Goal: Task Accomplishment & Management: Manage account settings

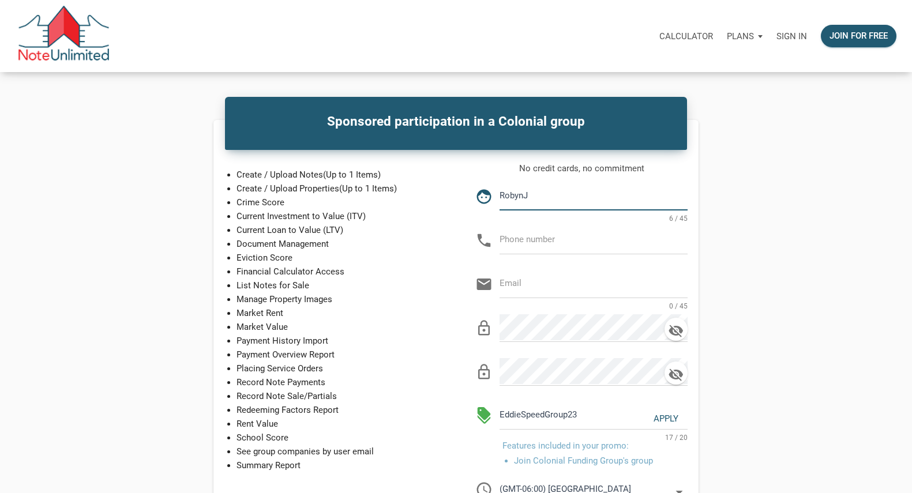
type input "RobynJ"
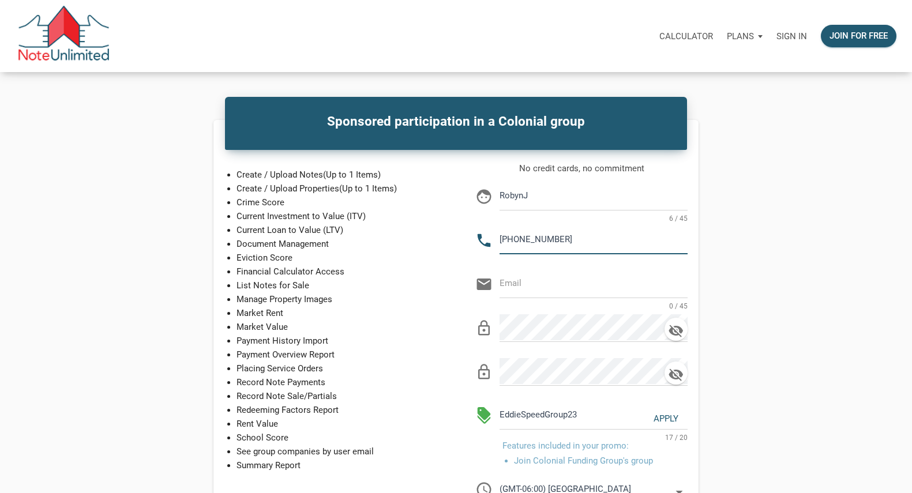
type input "[PHONE_NUMBER]"
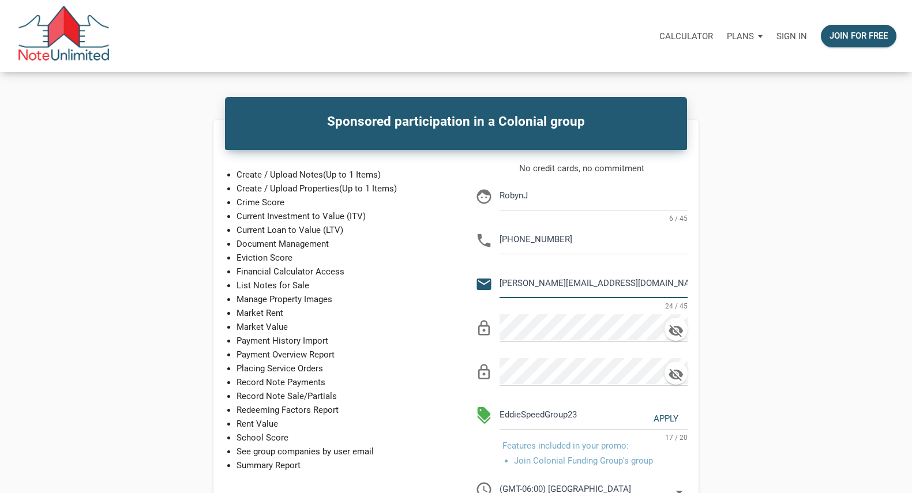
type input "[PERSON_NAME][EMAIL_ADDRESS][DOMAIN_NAME]"
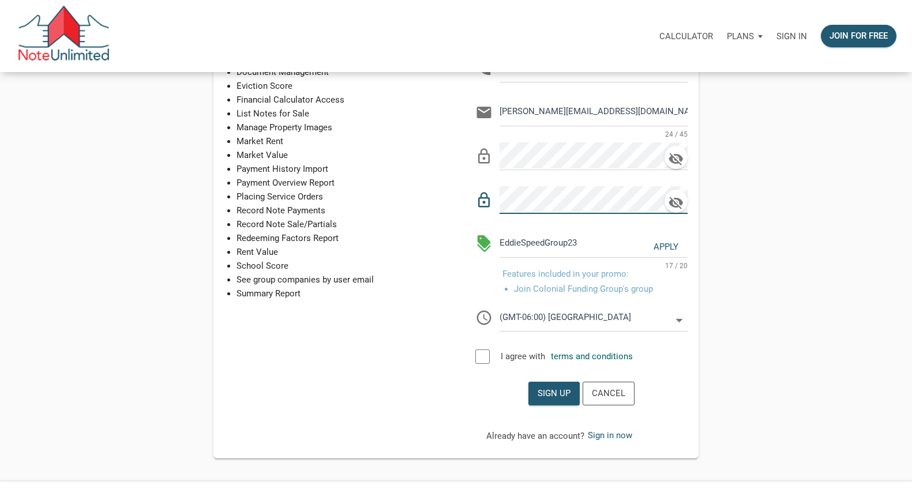
scroll to position [172, 0]
click at [678, 328] on icon at bounding box center [679, 319] width 17 height 17
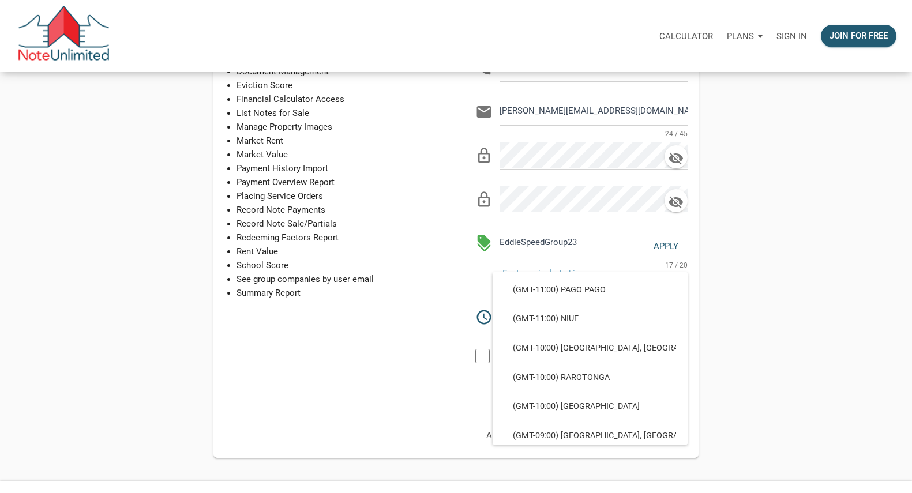
scroll to position [370, 0]
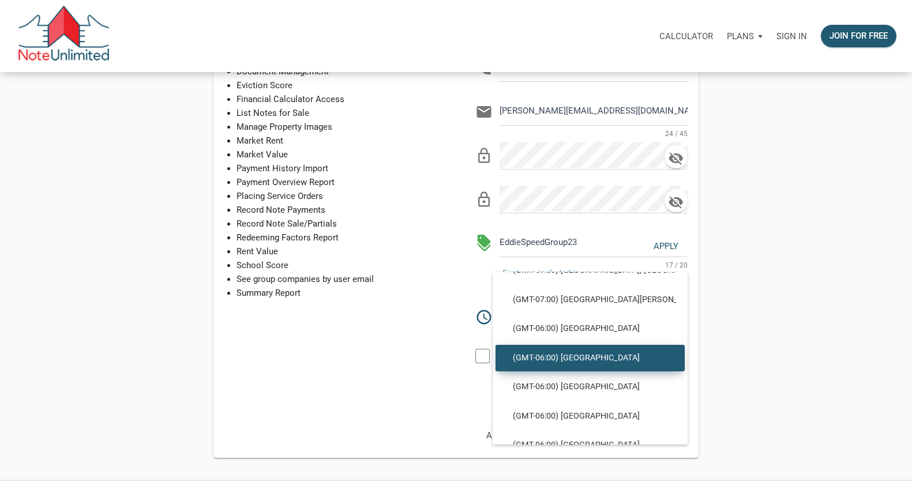
click at [625, 359] on span "(GMT-06:00) [GEOGRAPHIC_DATA]" at bounding box center [590, 358] width 172 height 10
select select
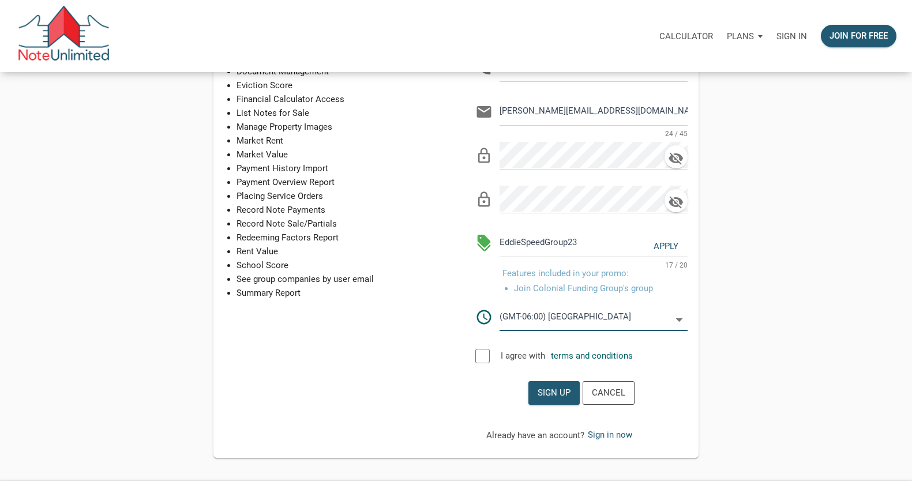
click at [482, 363] on div at bounding box center [482, 356] width 14 height 14
click at [548, 400] on div "Sign up" at bounding box center [554, 392] width 33 height 13
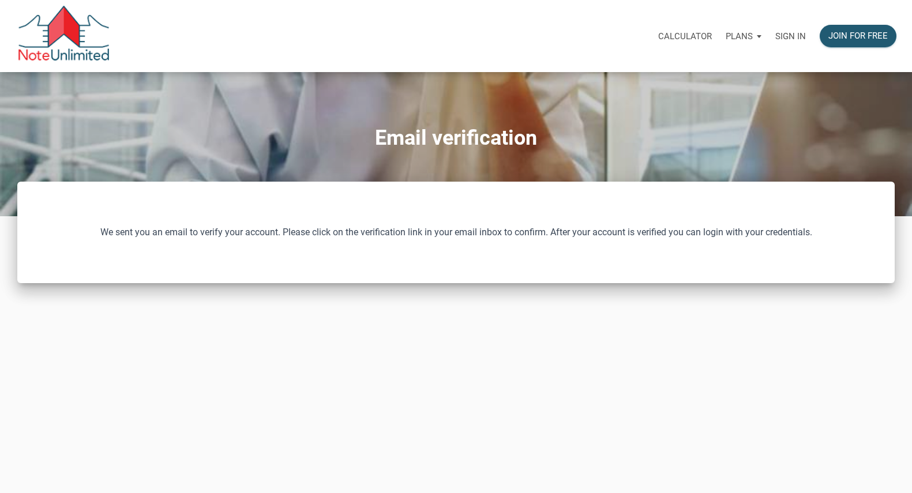
click at [726, 33] on p "Plans" at bounding box center [739, 36] width 27 height 10
click at [658, 34] on p "Calculator" at bounding box center [685, 36] width 54 height 10
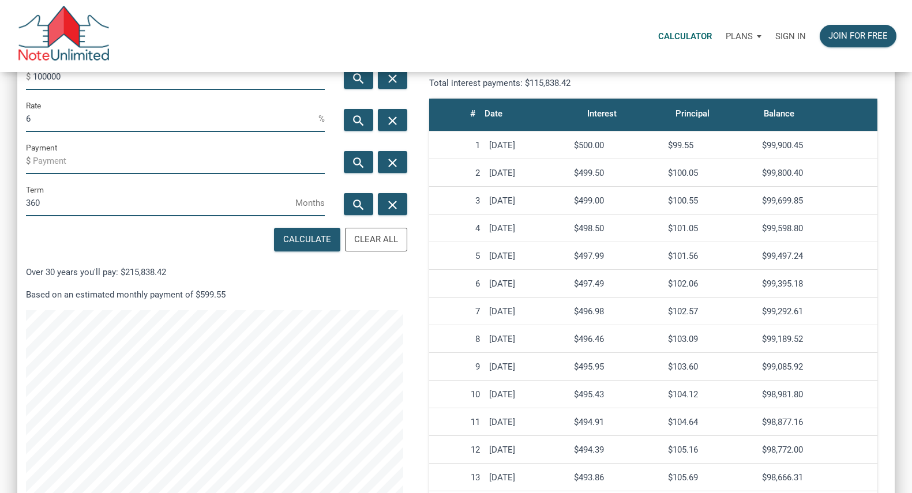
scroll to position [209, 0]
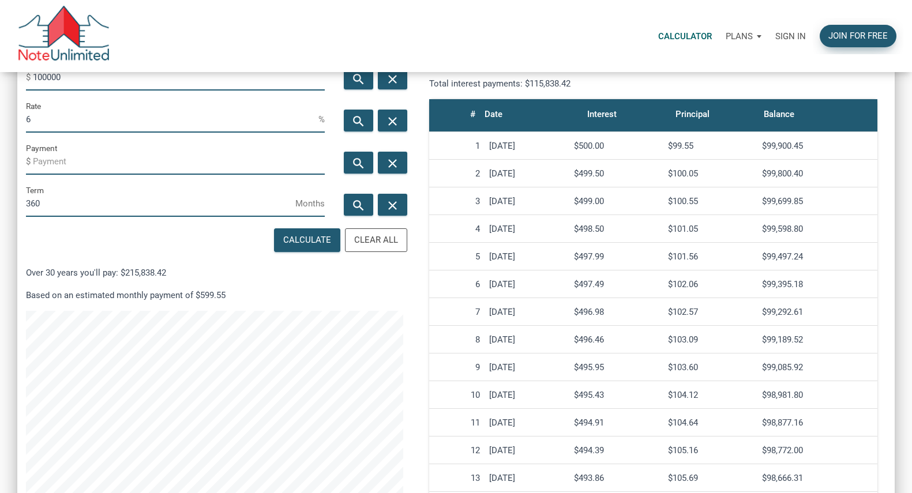
click at [850, 37] on div "Join for free" at bounding box center [857, 35] width 59 height 13
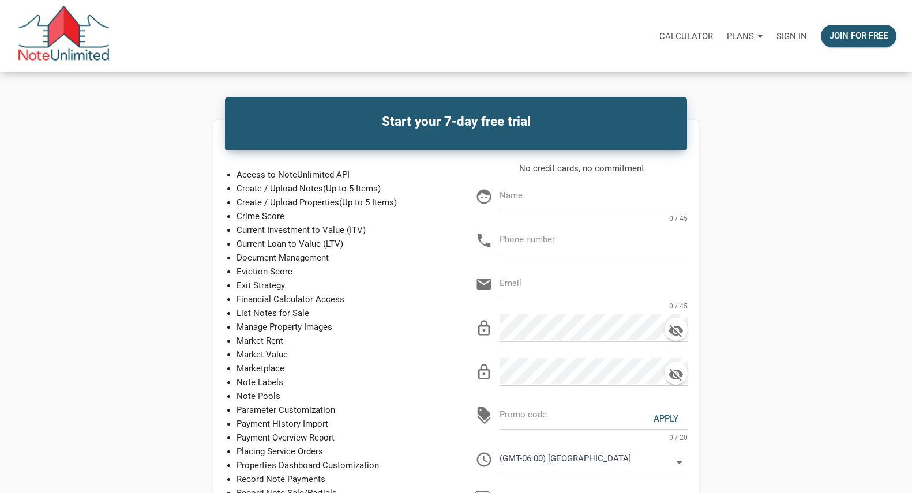
click at [727, 35] on p "Plans" at bounding box center [740, 36] width 27 height 10
click at [666, 67] on link "Personal" at bounding box center [712, 67] width 110 height 24
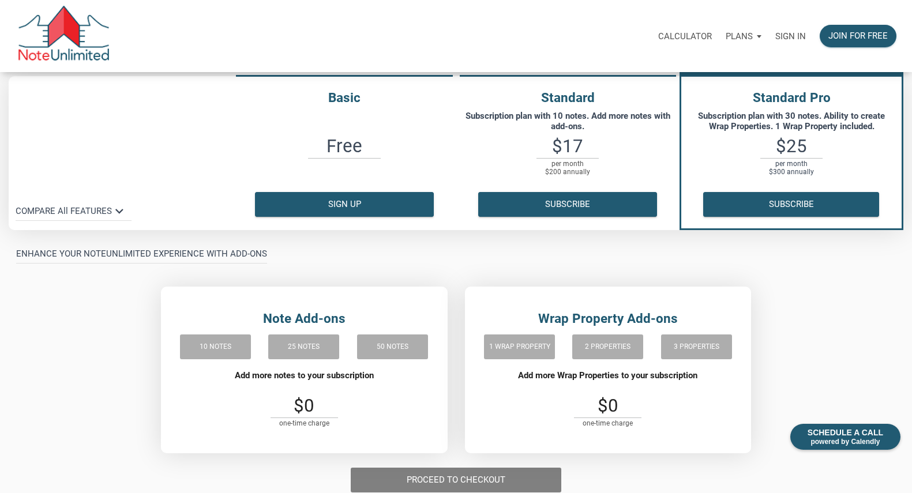
scroll to position [115, 0]
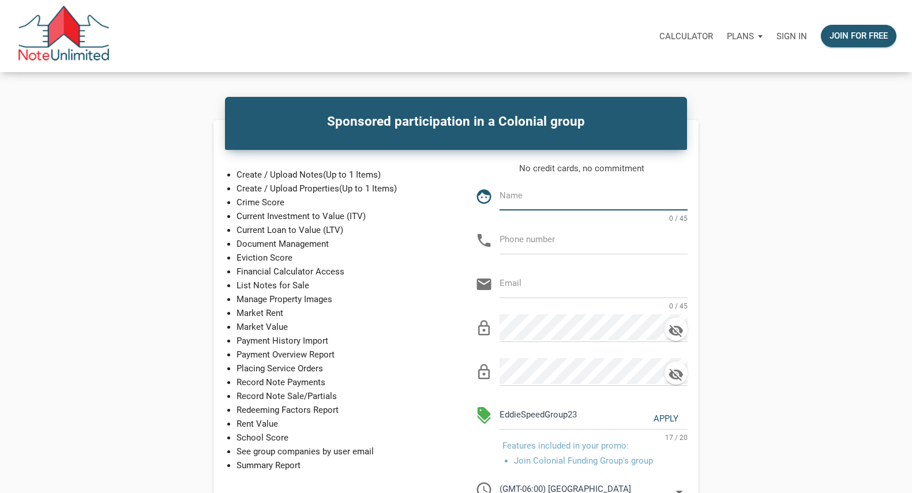
click at [535, 202] on input "text" at bounding box center [593, 196] width 188 height 26
type input "RobynJ"
type input "8"
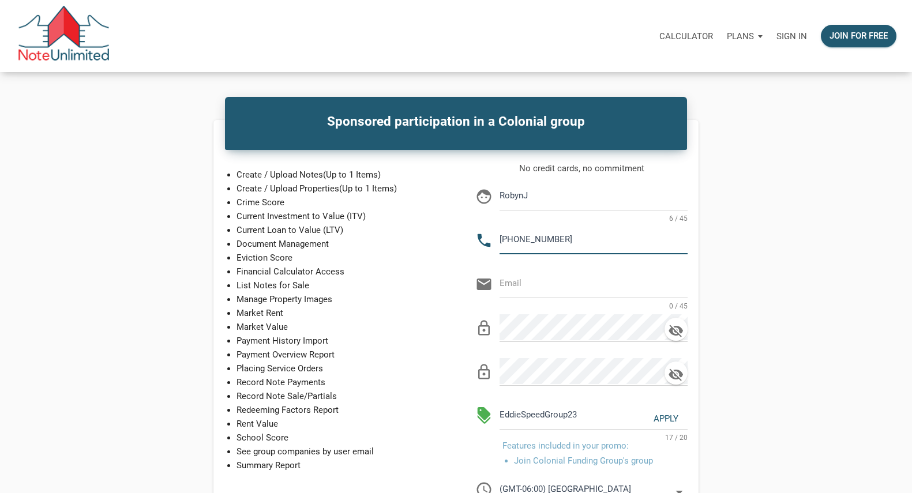
type input "817-901-8568"
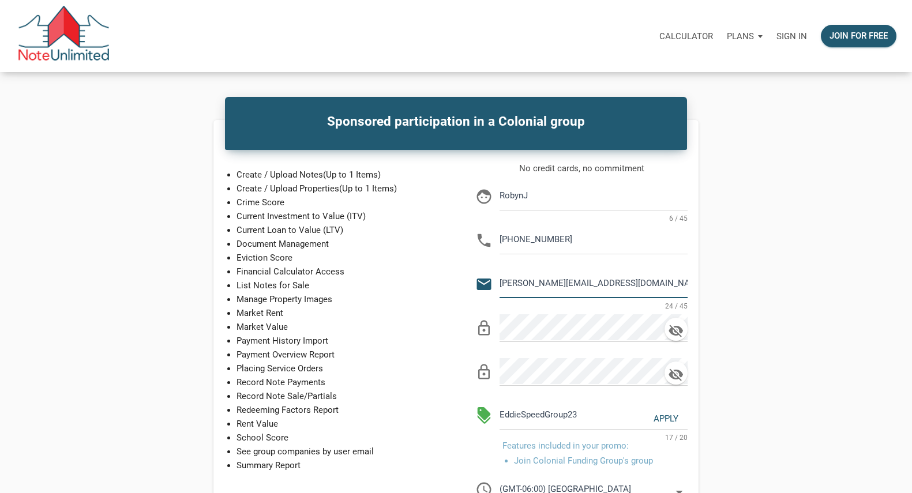
type input "[PERSON_NAME][EMAIL_ADDRESS][DOMAIN_NAME]"
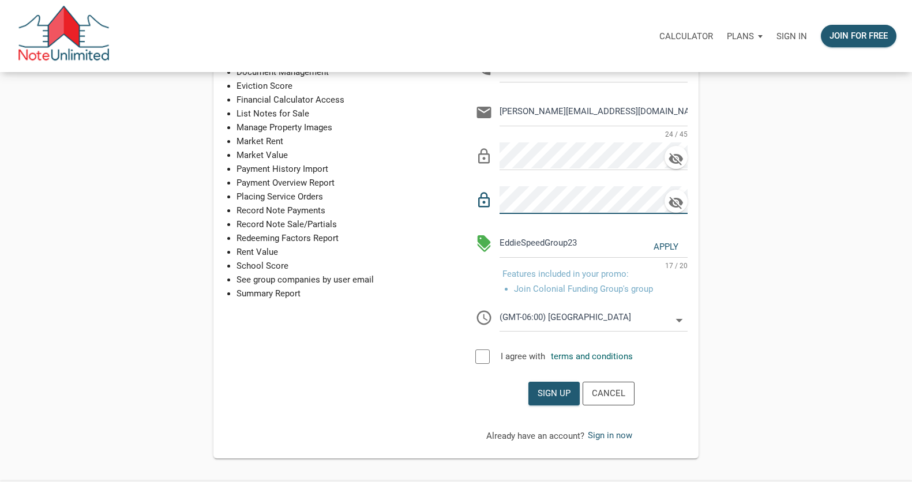
scroll to position [172, 0]
click at [482, 363] on div at bounding box center [482, 356] width 14 height 14
click at [546, 400] on div "Sign up" at bounding box center [554, 392] width 33 height 13
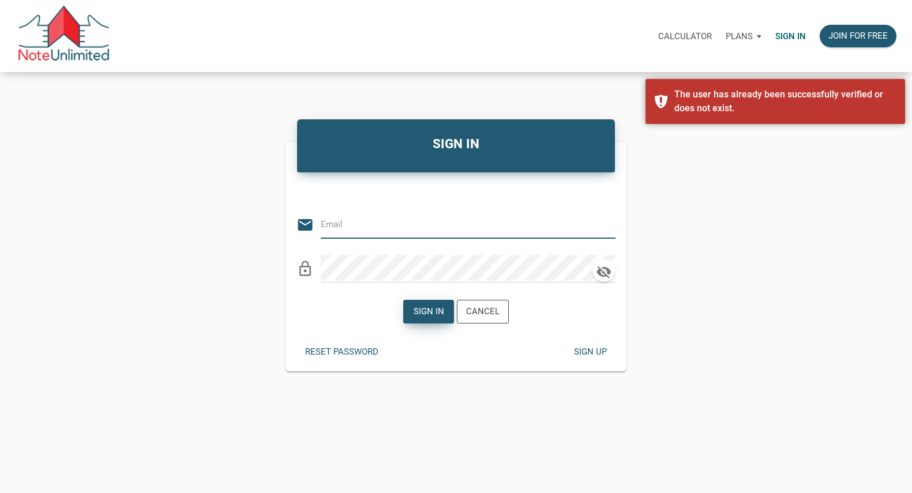
type input "[PERSON_NAME][EMAIL_ADDRESS][DOMAIN_NAME]"
click at [431, 312] on div "Sign in" at bounding box center [428, 311] width 31 height 13
type input "[PERSON_NAME][EMAIL_ADDRESS][DOMAIN_NAME]"
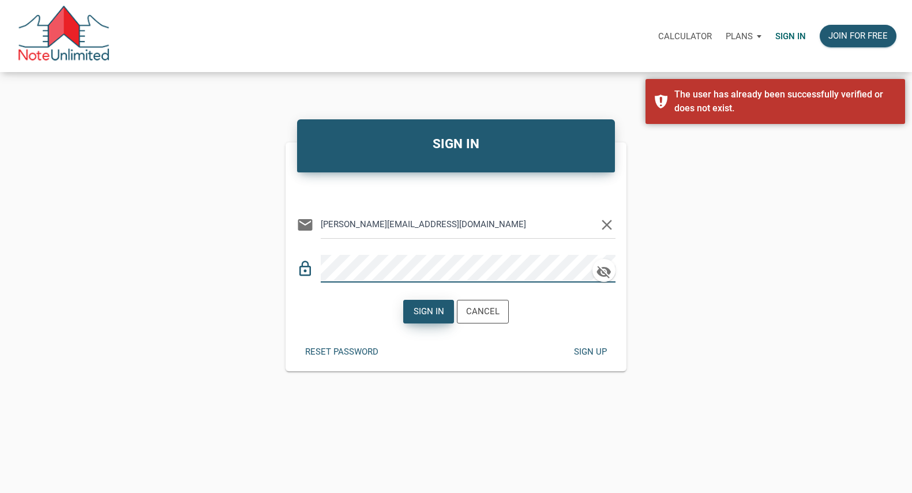
click at [419, 315] on div "Sign in" at bounding box center [428, 311] width 31 height 13
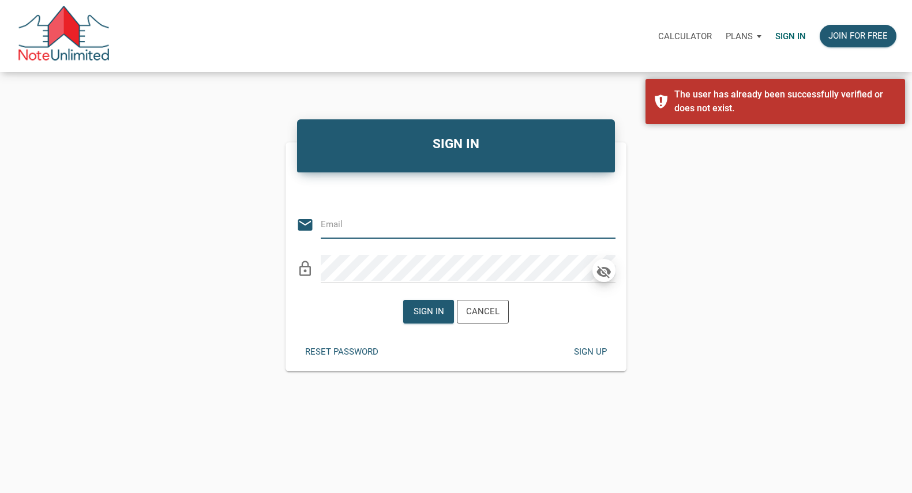
type input "[PERSON_NAME][EMAIL_ADDRESS][DOMAIN_NAME]"
click at [602, 278] on icon "button" at bounding box center [603, 271] width 14 height 13
click at [602, 276] on icon "button" at bounding box center [603, 271] width 14 height 10
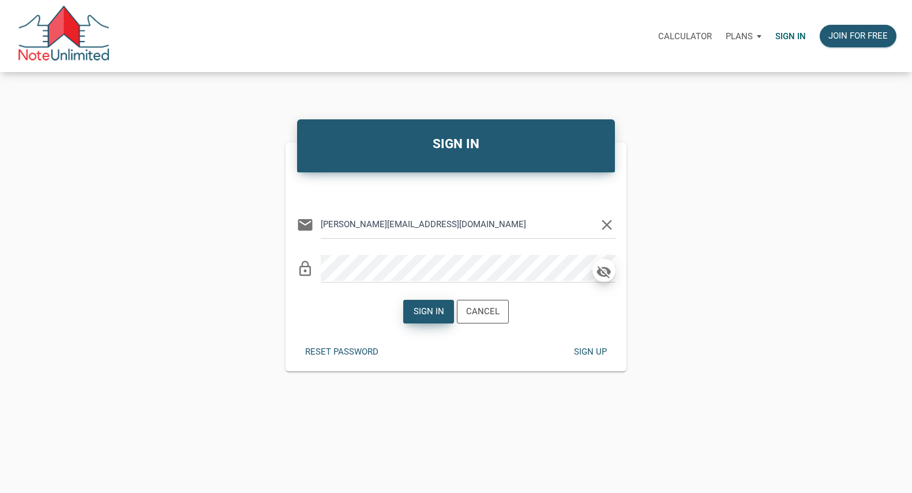
click at [433, 315] on div "Sign in" at bounding box center [428, 311] width 31 height 13
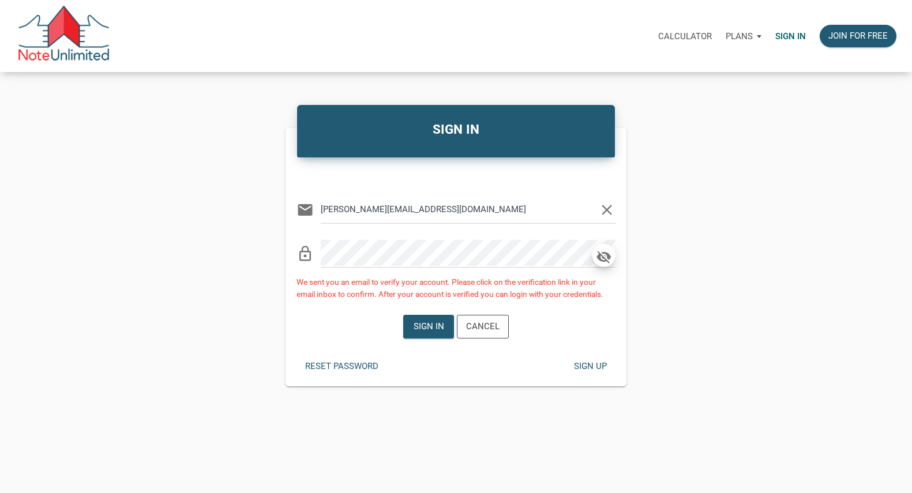
click at [351, 373] on div "Reset password" at bounding box center [341, 366] width 73 height 13
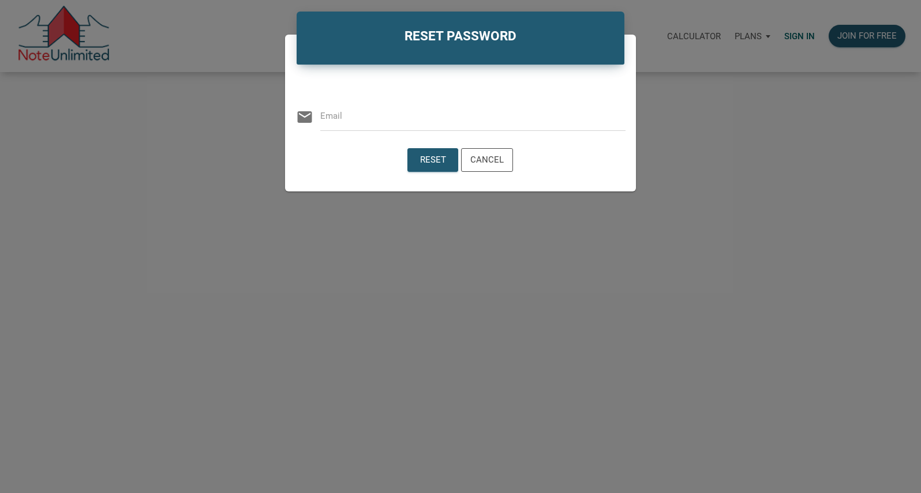
click at [465, 129] on input "email" at bounding box center [472, 116] width 305 height 26
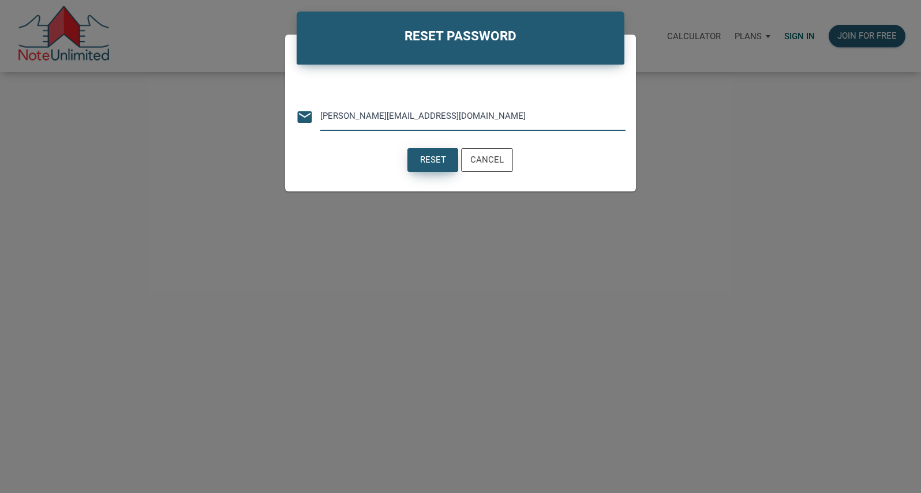
type input "robyn@bearcatcapital.com"
click at [438, 164] on div "Reset" at bounding box center [433, 159] width 26 height 13
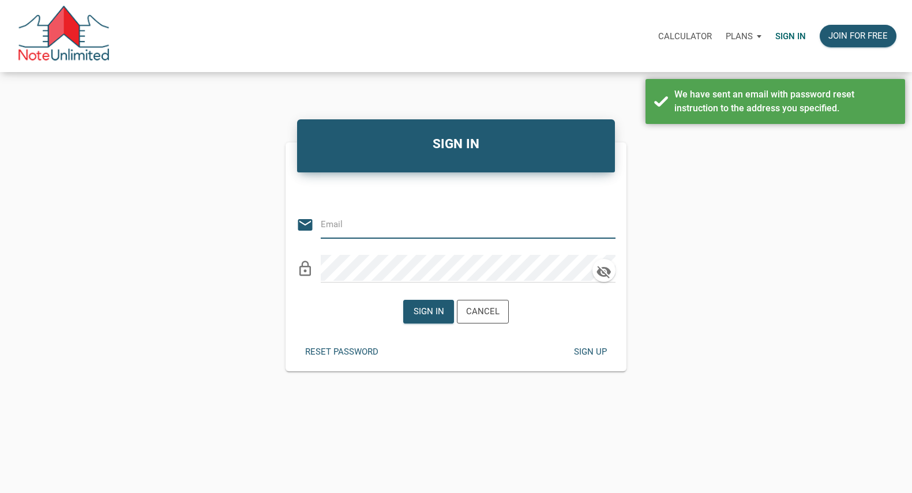
type input "robyn@bearcatcapital.com"
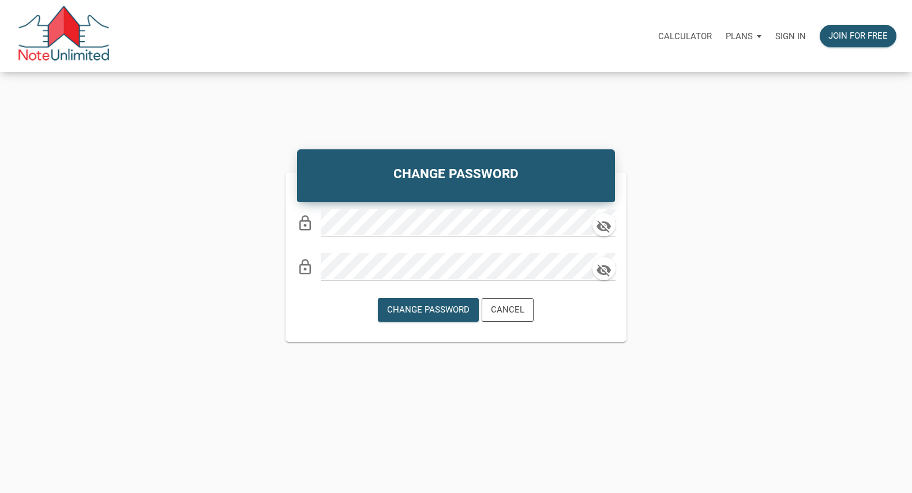
click at [618, 314] on div "Change Password Cancel" at bounding box center [455, 310] width 340 height 41
click at [448, 311] on div "Change Password" at bounding box center [428, 309] width 82 height 13
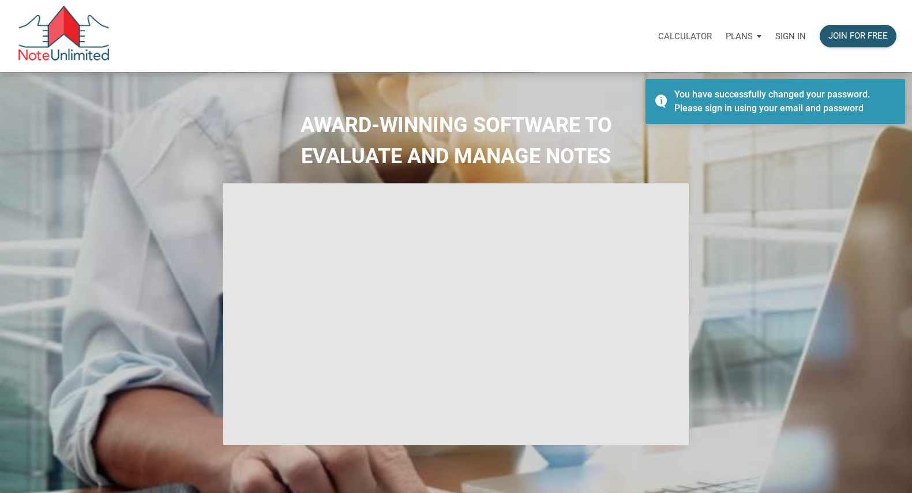
select select
type input "Introduction to new features"
select select
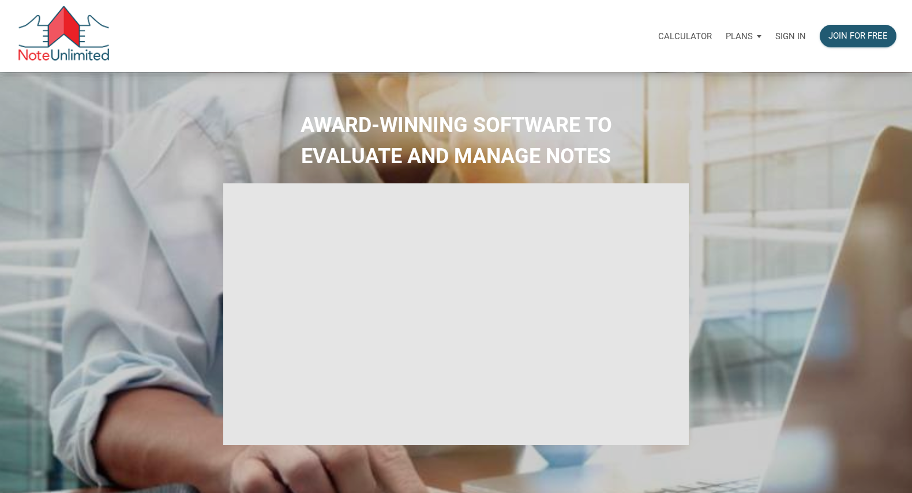
click at [776, 38] on p "Sign in" at bounding box center [790, 36] width 31 height 10
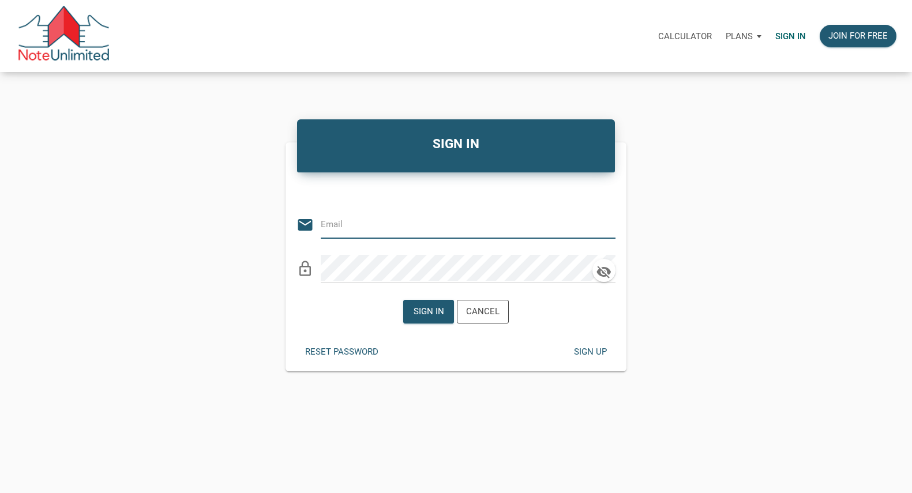
type input "[PERSON_NAME][EMAIL_ADDRESS][DOMAIN_NAME]"
click at [428, 317] on div "Sign in" at bounding box center [428, 311] width 31 height 13
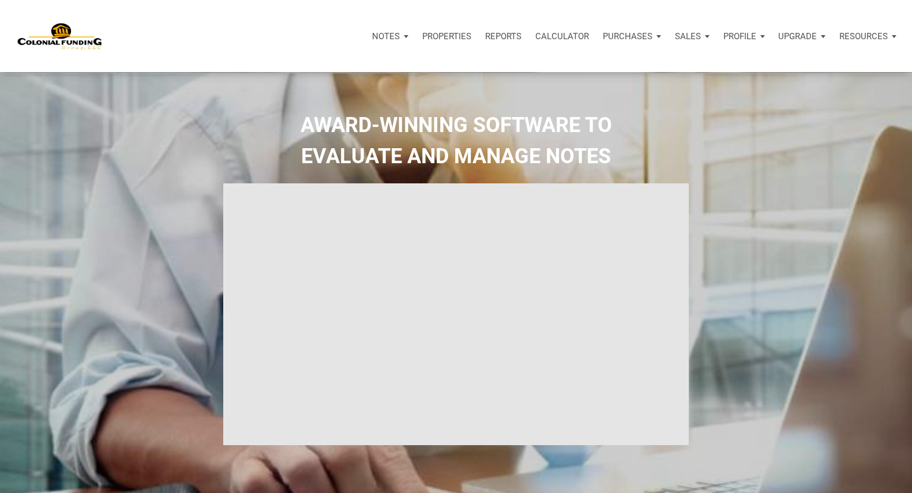
type input "Introduction to new features"
select select
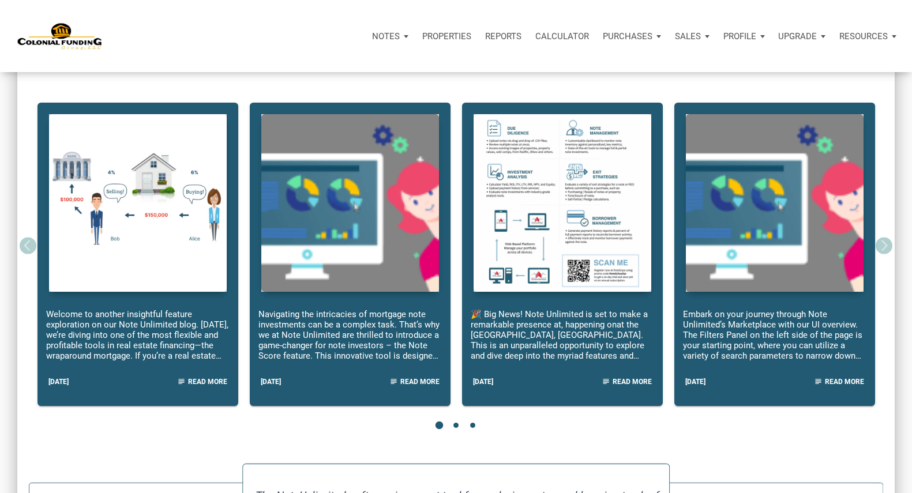
scroll to position [1020, 0]
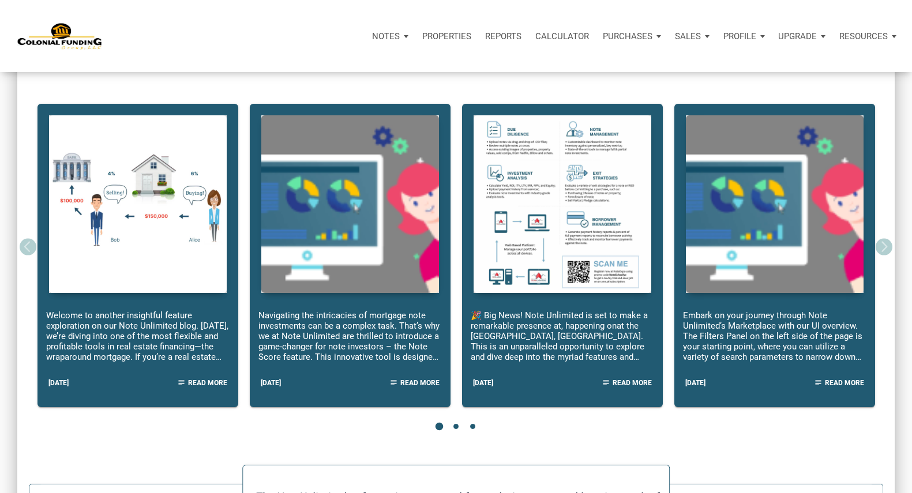
click at [844, 36] on p "Resources" at bounding box center [863, 36] width 48 height 10
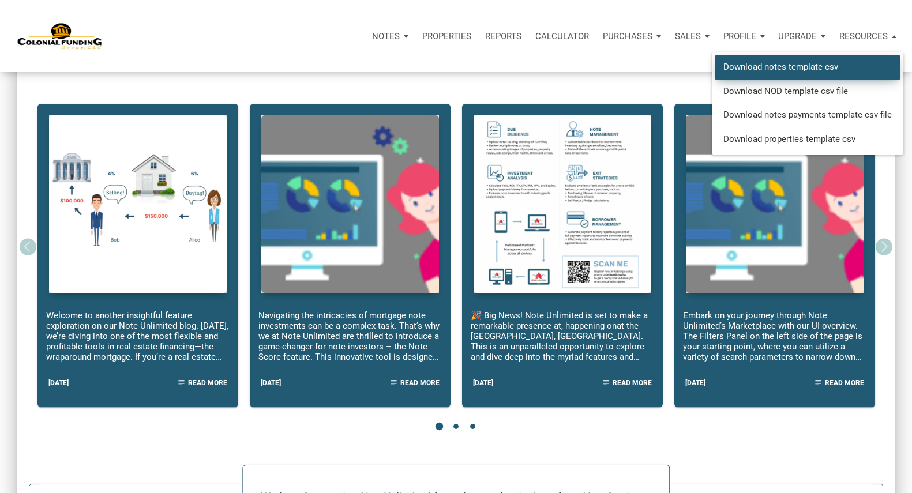
click at [806, 65] on link "Download notes template csv" at bounding box center [808, 67] width 186 height 24
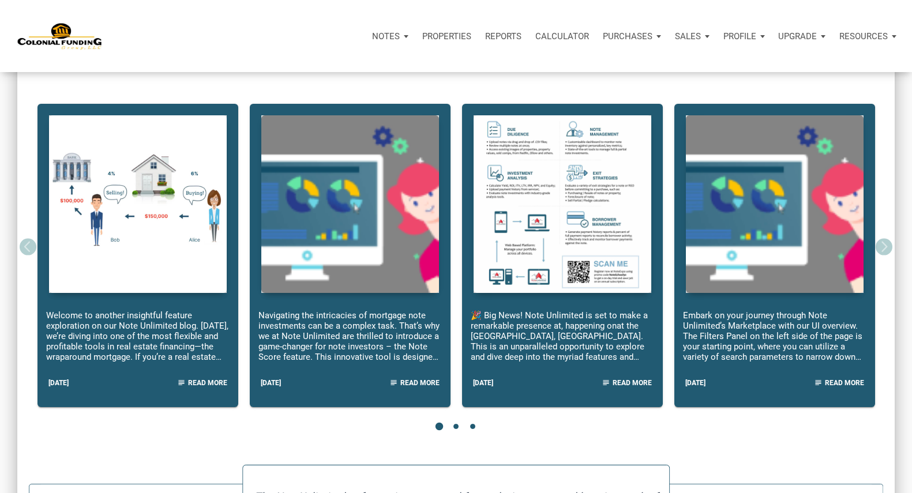
click at [422, 38] on p "Properties" at bounding box center [446, 36] width 49 height 10
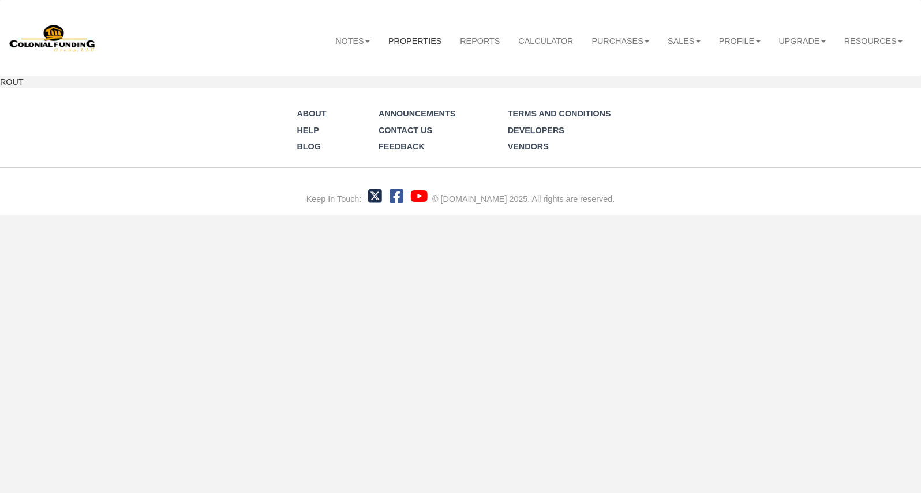
click at [394, 40] on div "Menu Notes Dashboard Transactions Properties Reports Calculator Offers" at bounding box center [460, 107] width 921 height 215
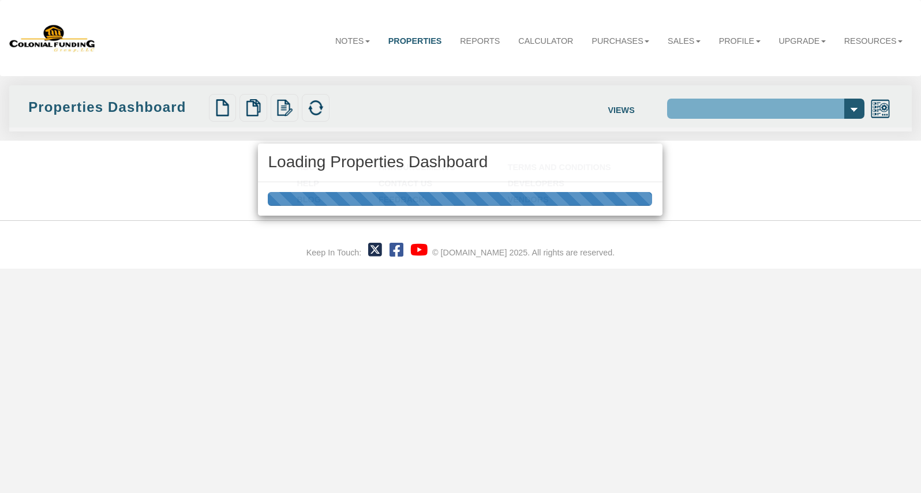
click at [339, 41] on div "Loading Properties Dashboard" at bounding box center [460, 246] width 921 height 493
select select "138"
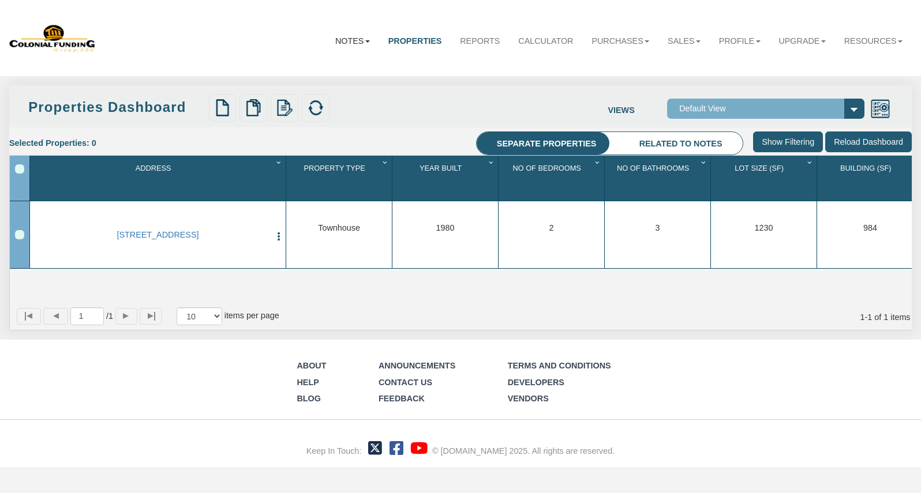
click at [340, 40] on link "Notes" at bounding box center [352, 41] width 53 height 30
click at [149, 234] on link "0001 B Lafayette Ave, Baltimore, MD, 21202" at bounding box center [158, 235] width 224 height 10
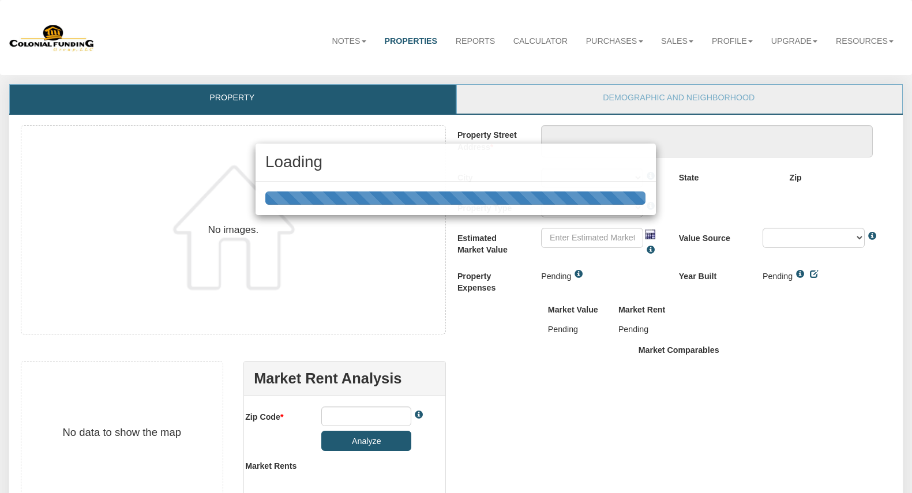
type textarea "0001 B Lafayette Ave"
type input "$580,000.00"
type input "21202"
select select "string:Baltimore"
select select "string:TH"
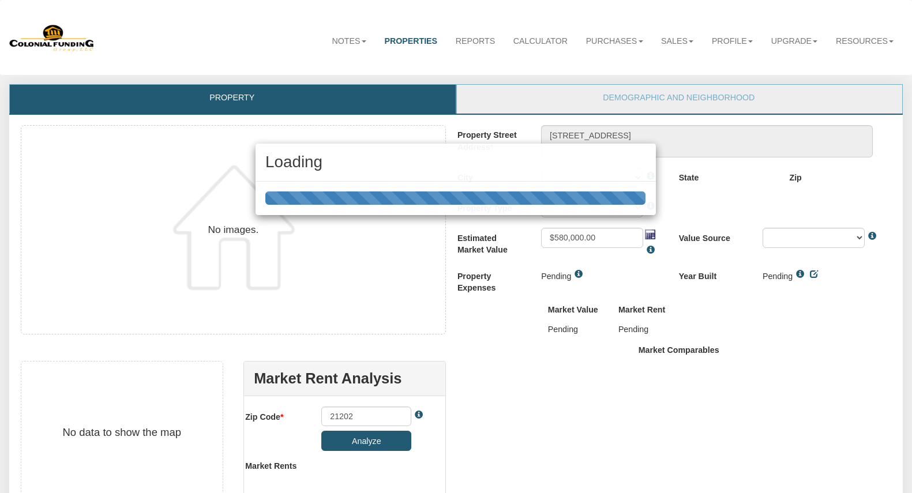
select select "string:By seller"
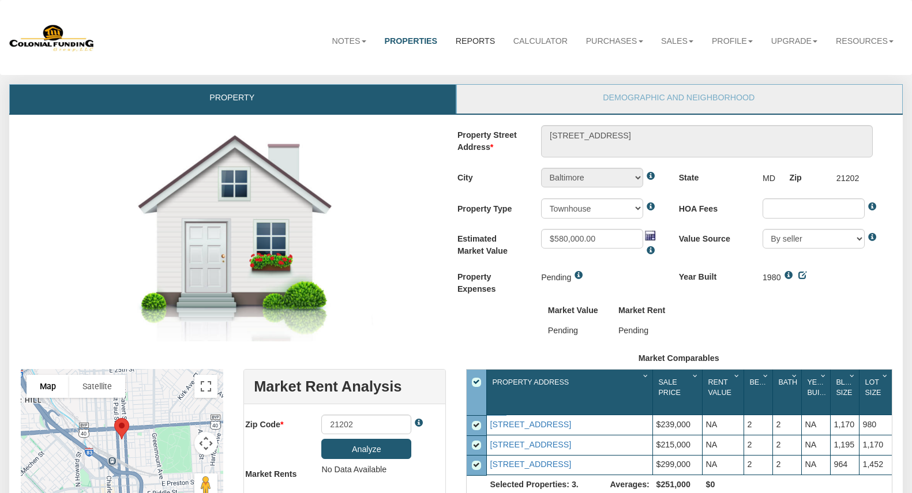
click at [470, 38] on link "Reports" at bounding box center [475, 41] width 58 height 30
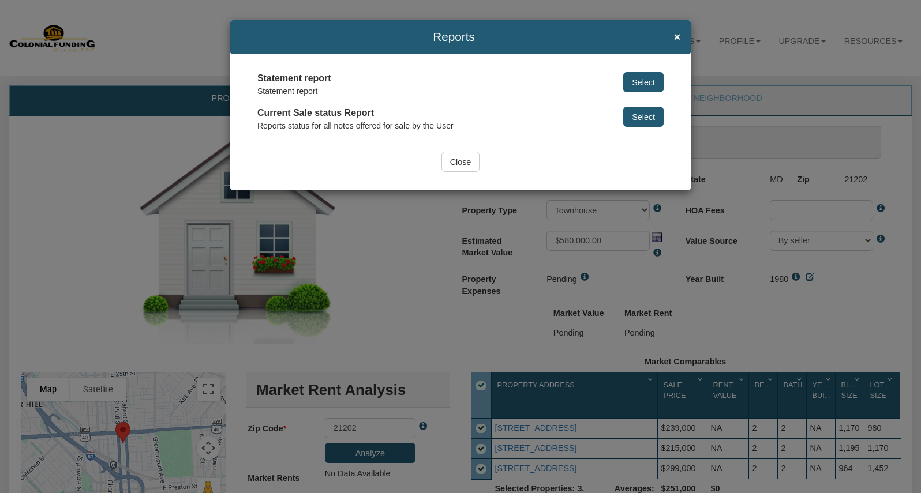
click at [463, 160] on input "Close" at bounding box center [460, 162] width 39 height 20
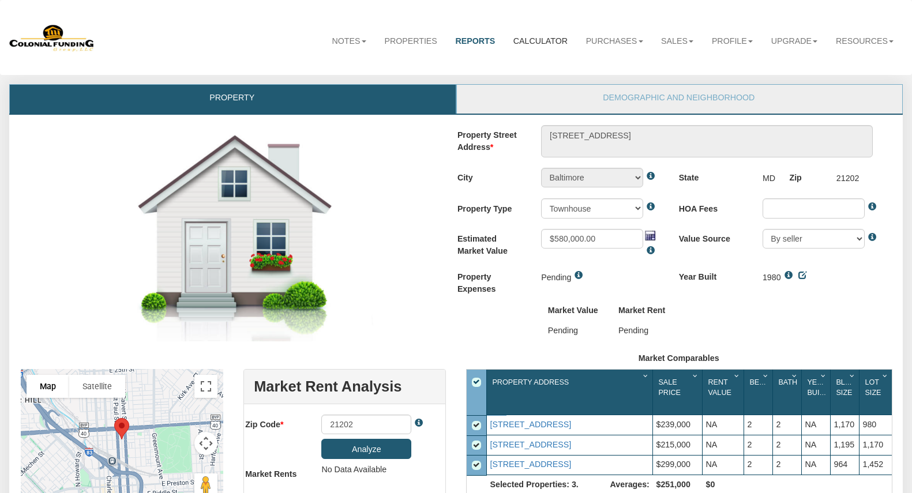
click at [520, 40] on link "Calculator" at bounding box center [540, 41] width 73 height 30
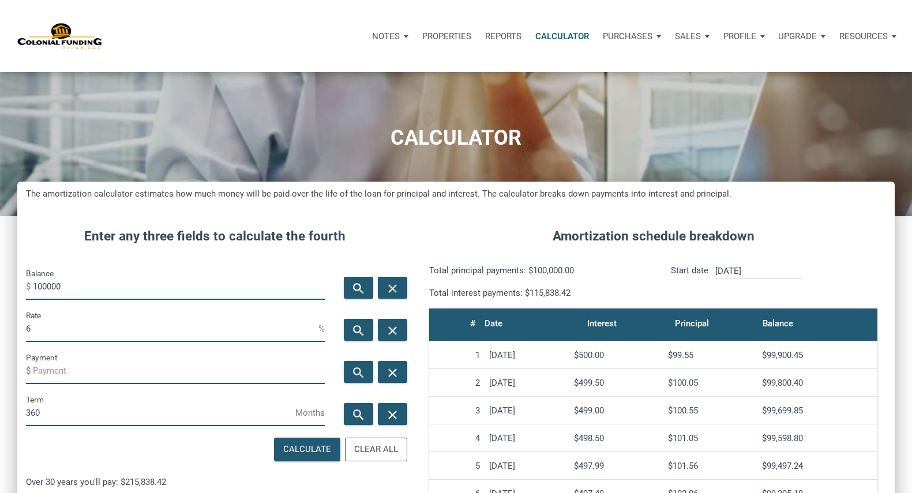
scroll to position [591, 877]
click at [731, 34] on p "Profile" at bounding box center [739, 36] width 33 height 10
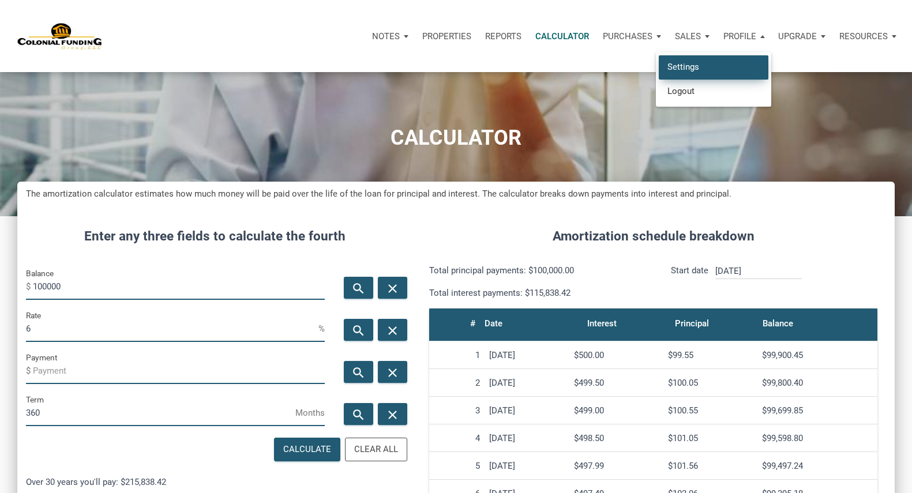
click at [673, 66] on link "Settings" at bounding box center [714, 67] width 110 height 24
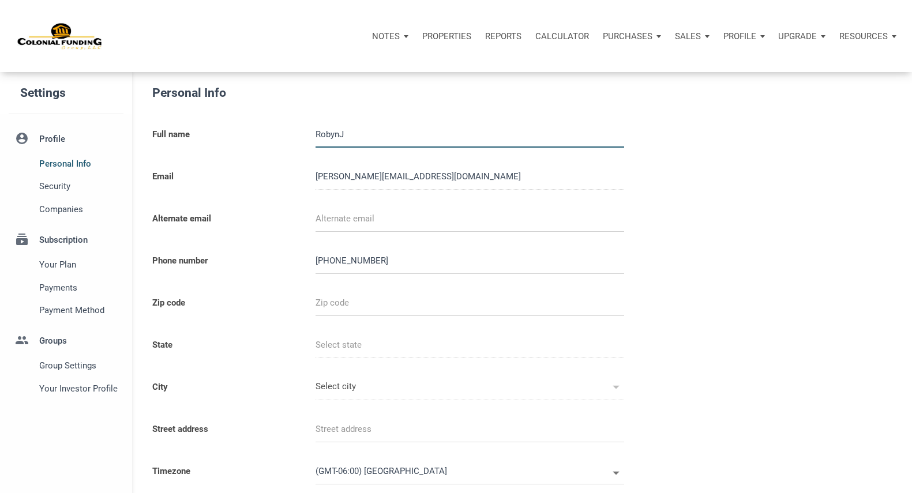
select select
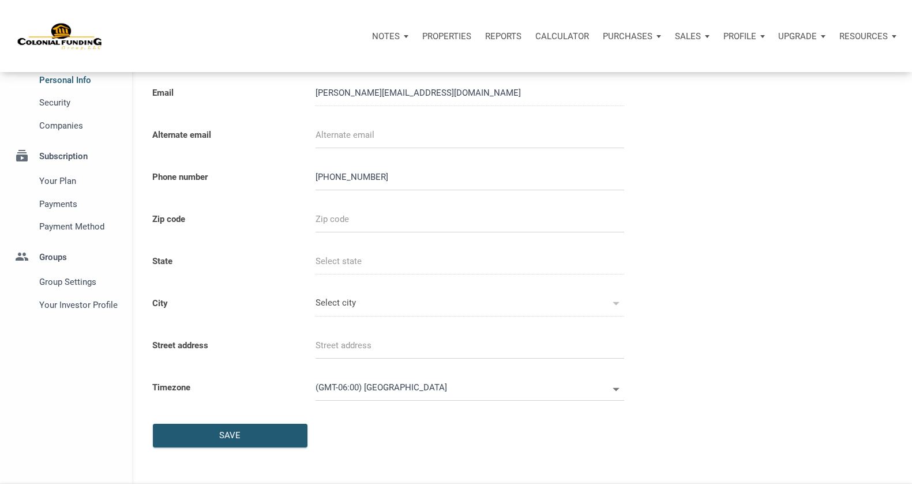
scroll to position [82, 0]
click at [72, 313] on span "Your Investor Profile" at bounding box center [79, 306] width 80 height 14
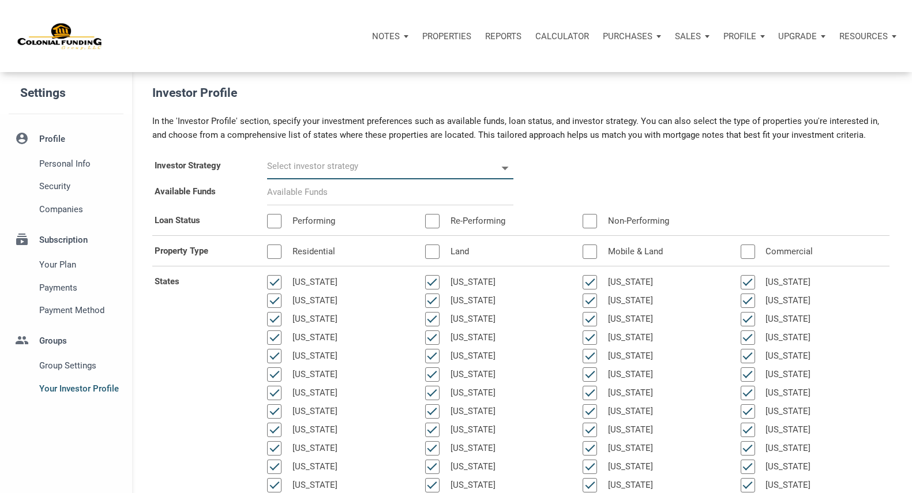
click at [353, 179] on input "text" at bounding box center [382, 166] width 230 height 26
select select
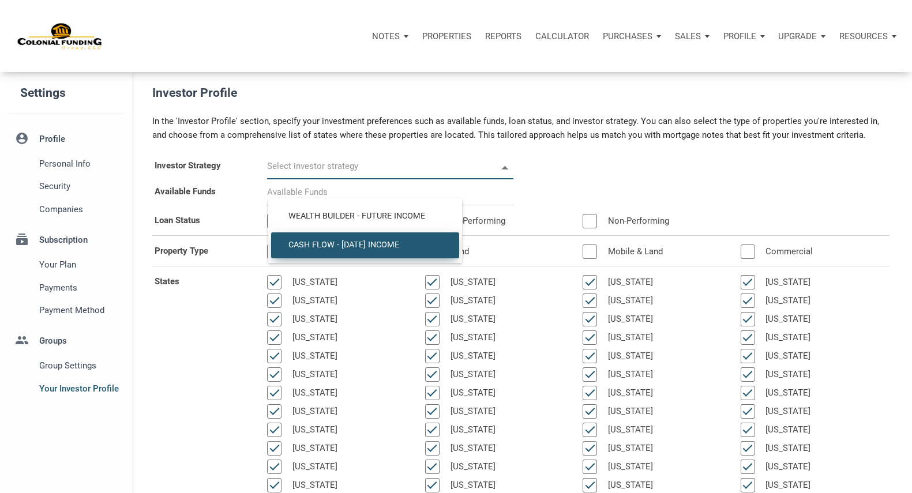
click at [366, 246] on span "Cash Flow - [DATE] Income" at bounding box center [365, 245] width 171 height 10
type input "Cash Flow - [DATE] Income"
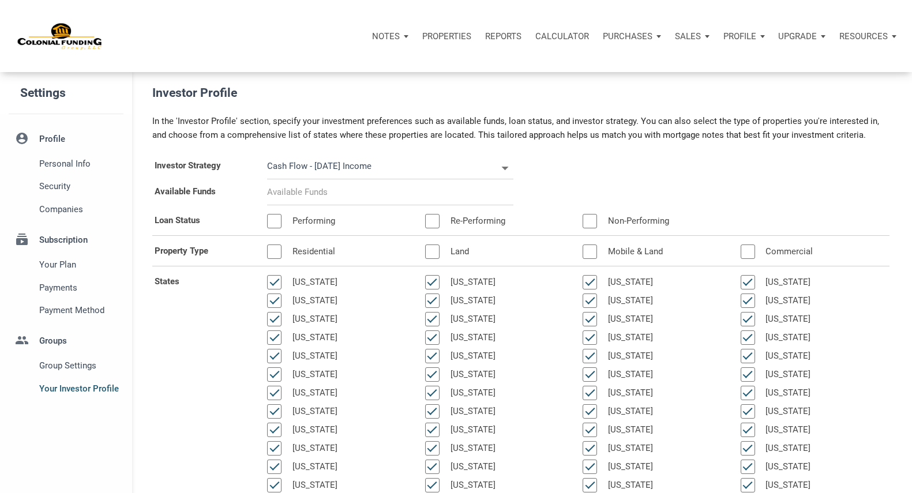
click at [347, 205] on input at bounding box center [390, 192] width 246 height 26
select select
type input "$ 2"
select select
type input "$ 25"
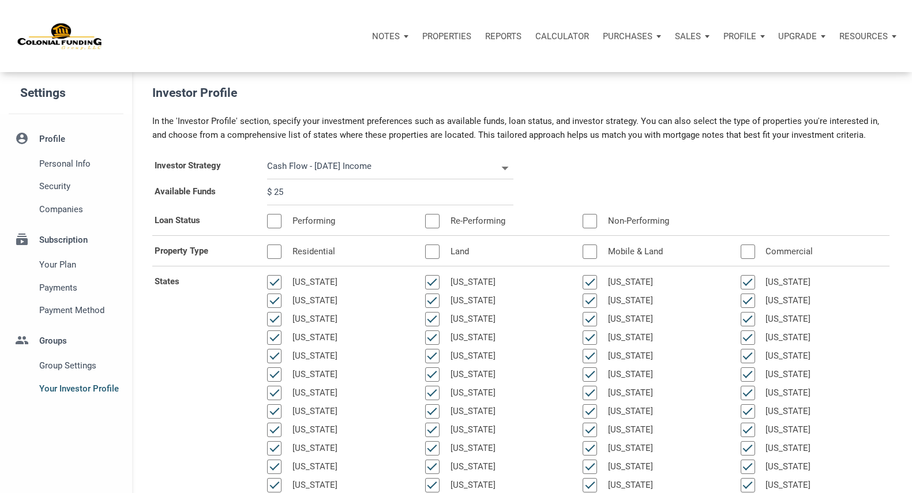
select select
type input "$ 250"
select select
type input "$ 2,500"
select select
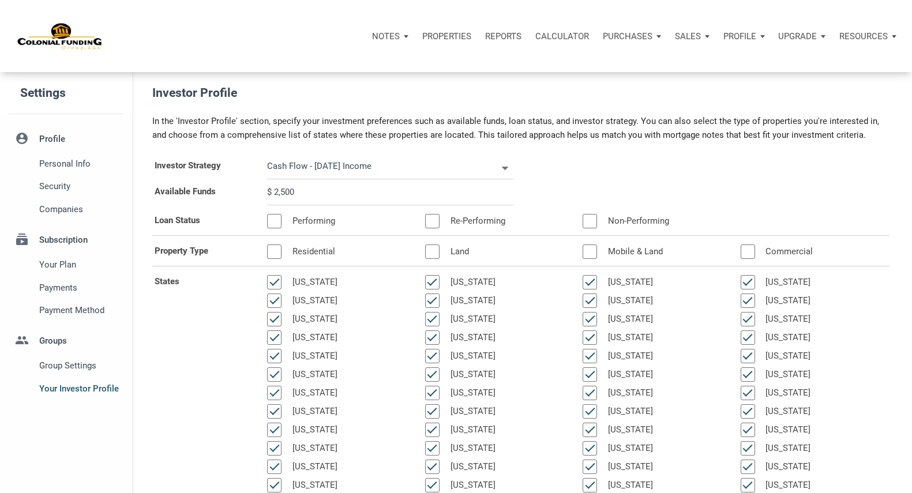
type input "$ 25,000"
select select
type input "$ 250,000"
click at [276, 228] on div at bounding box center [274, 221] width 14 height 14
select select
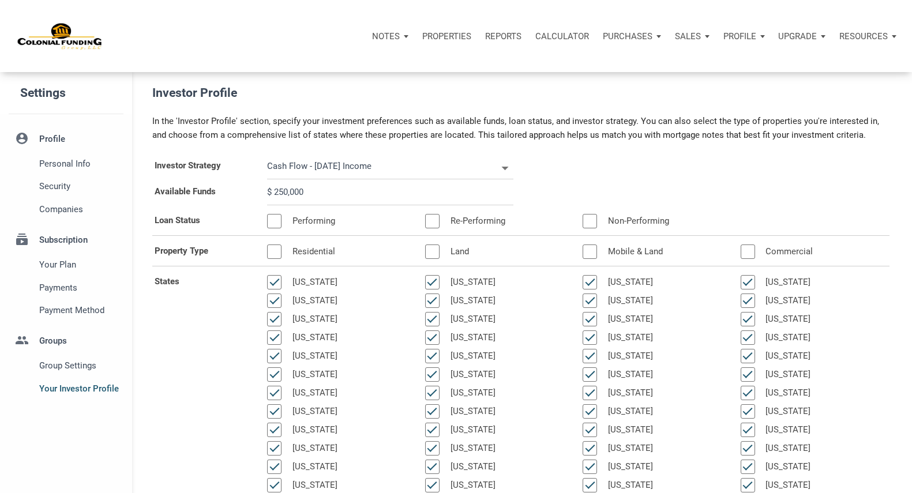
type input "$ 250,000"
drag, startPoint x: 434, startPoint y: 241, endPoint x: 444, endPoint y: 241, distance: 9.8
click at [444, 228] on div "Re-Performing" at bounding box center [468, 221] width 86 height 14
click at [435, 228] on div at bounding box center [432, 221] width 14 height 14
select select
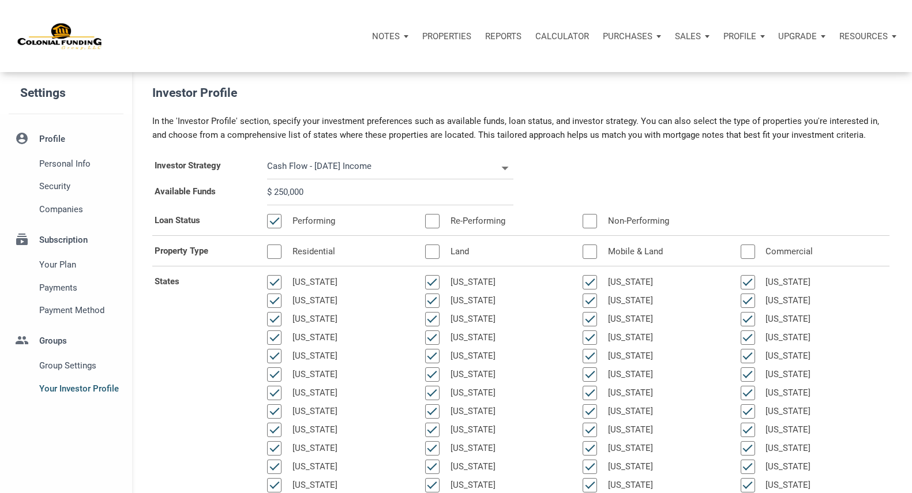
type input "$ 250,000"
click at [592, 228] on div at bounding box center [590, 221] width 14 height 14
select select
type input "$ 250,000"
click at [749, 259] on div at bounding box center [748, 252] width 14 height 14
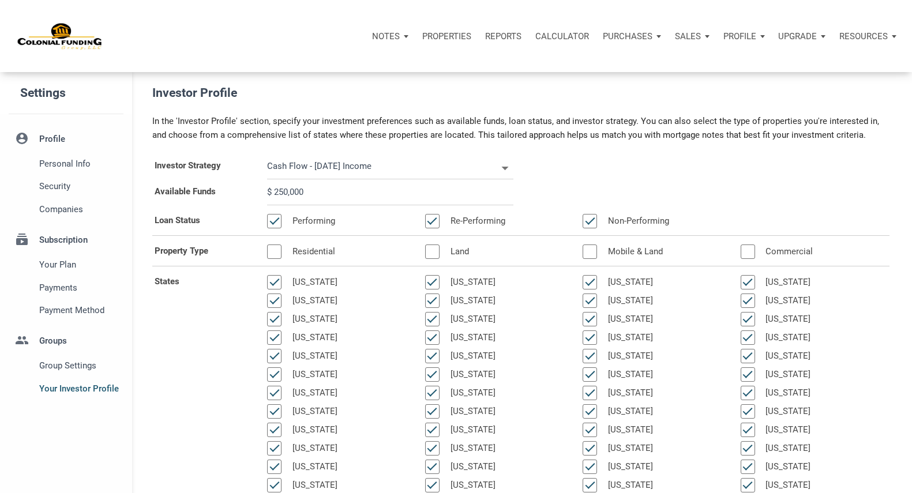
select select
type input "$ 250,000"
click at [433, 259] on div at bounding box center [432, 252] width 14 height 14
select select
type input "$ 250,000"
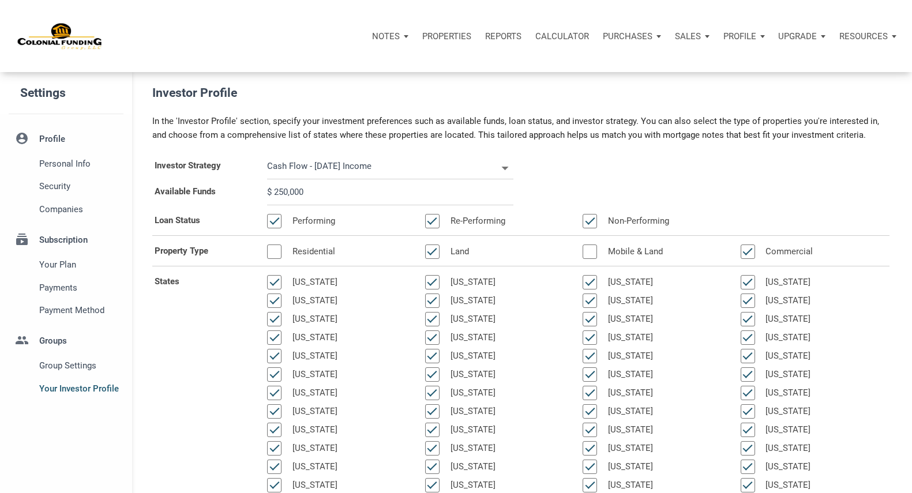
click at [273, 259] on div at bounding box center [274, 252] width 14 height 14
select select
type input "$ 250,000"
click at [271, 308] on div at bounding box center [274, 301] width 14 height 14
select select
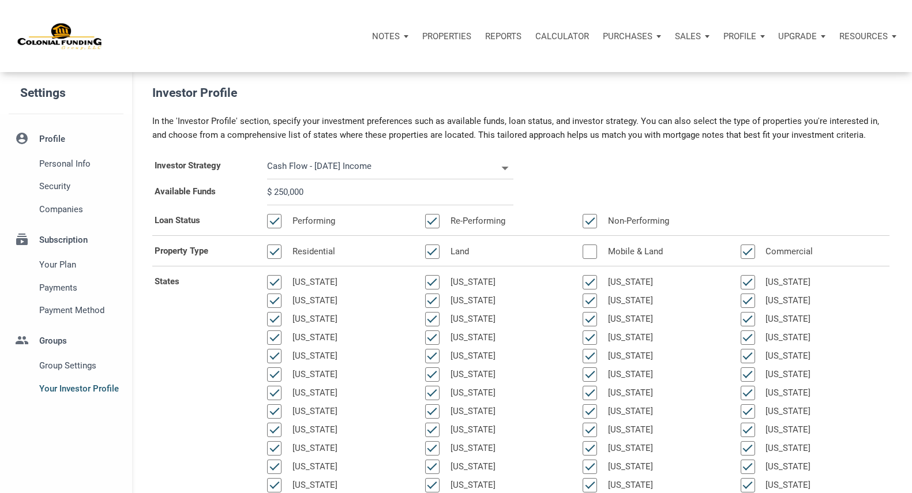
type input "$ 250,000"
click at [276, 345] on div at bounding box center [274, 337] width 14 height 14
select select
type input "$ 250,000"
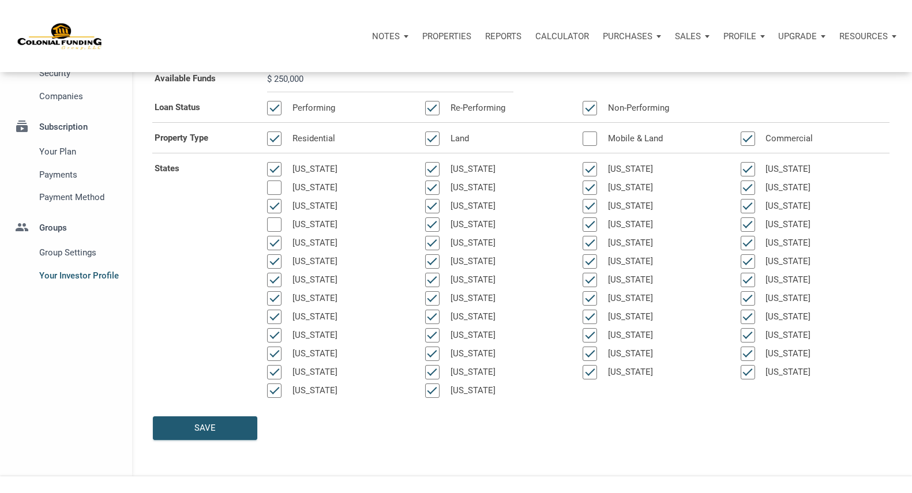
scroll to position [114, 0]
click at [276, 305] on div at bounding box center [274, 297] width 14 height 14
select select
type input "$ 250,000"
click at [276, 378] on div at bounding box center [274, 371] width 14 height 14
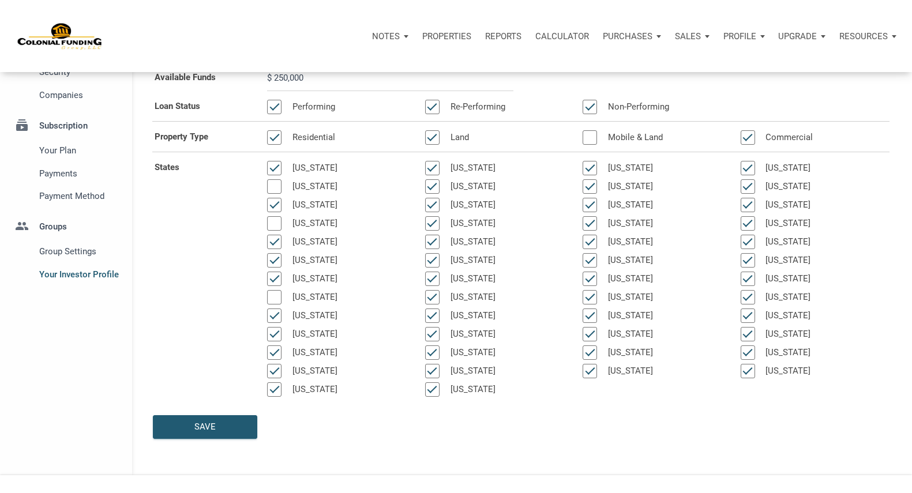
select select
type input "$ 250,000"
click at [430, 305] on div at bounding box center [432, 297] width 14 height 14
select select
type input "$ 250,000"
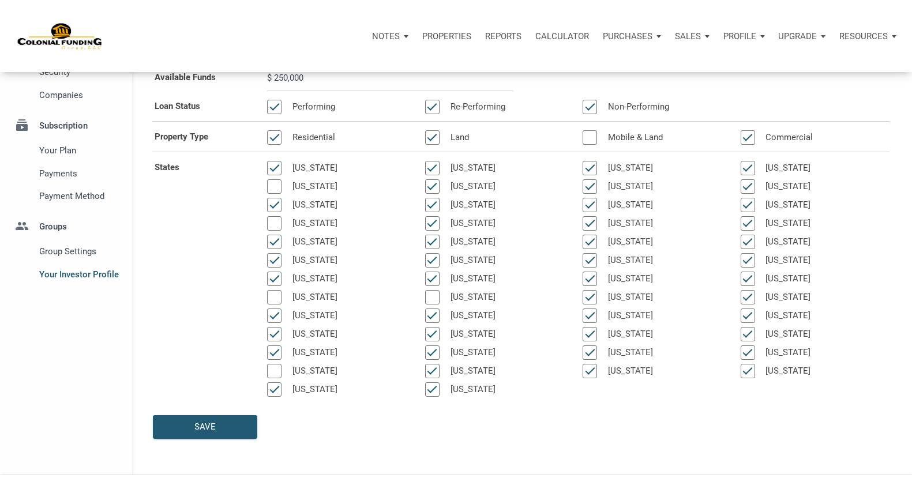
click at [433, 286] on div at bounding box center [432, 279] width 14 height 14
select select
type input "$ 250,000"
click at [432, 249] on div at bounding box center [432, 242] width 14 height 14
select select
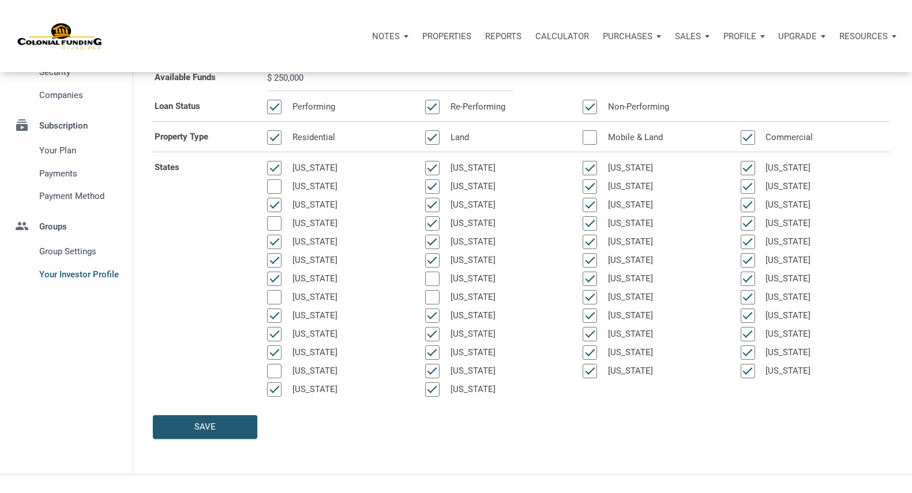
type input "$ 250,000"
click at [437, 175] on div at bounding box center [432, 168] width 14 height 14
select select
type input "$ 250,000"
click at [590, 194] on div at bounding box center [590, 186] width 14 height 14
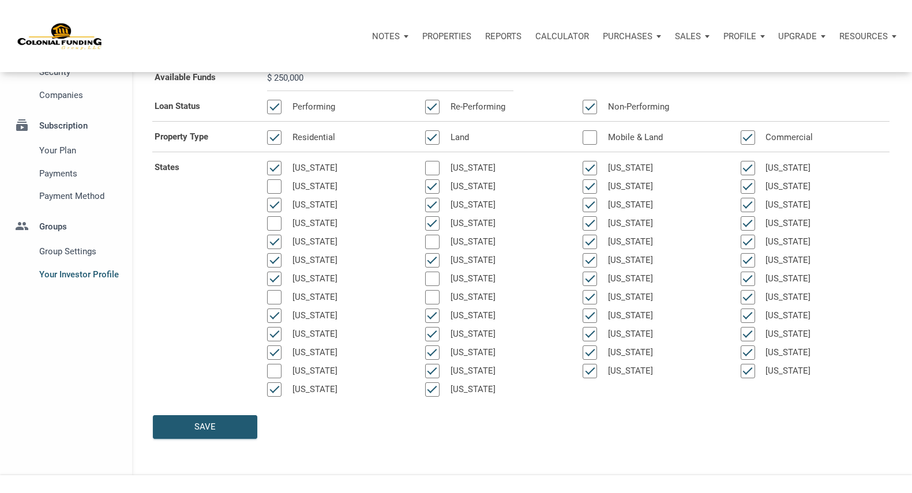
select select
type input "$ 250,000"
click at [589, 212] on div at bounding box center [590, 205] width 14 height 14
select select
type input "$ 250,000"
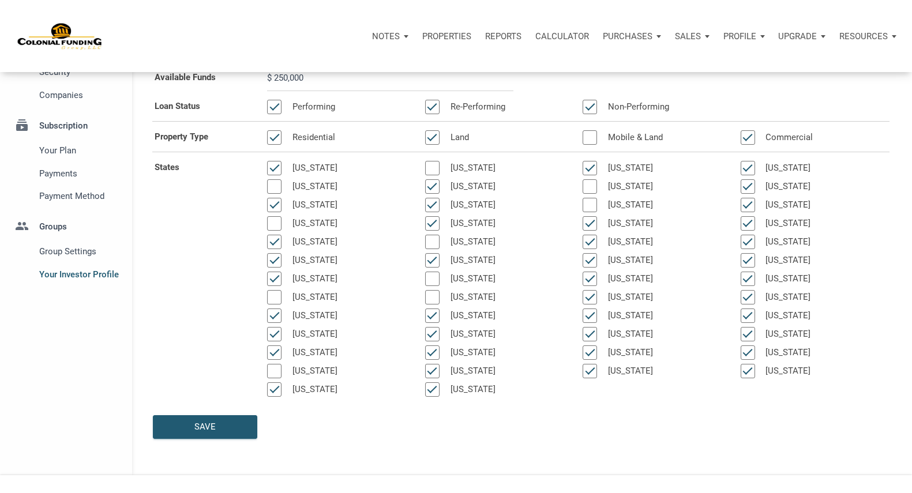
click at [590, 249] on div at bounding box center [590, 242] width 14 height 14
select select
type input "$ 250,000"
click at [591, 268] on div at bounding box center [590, 260] width 14 height 14
select select
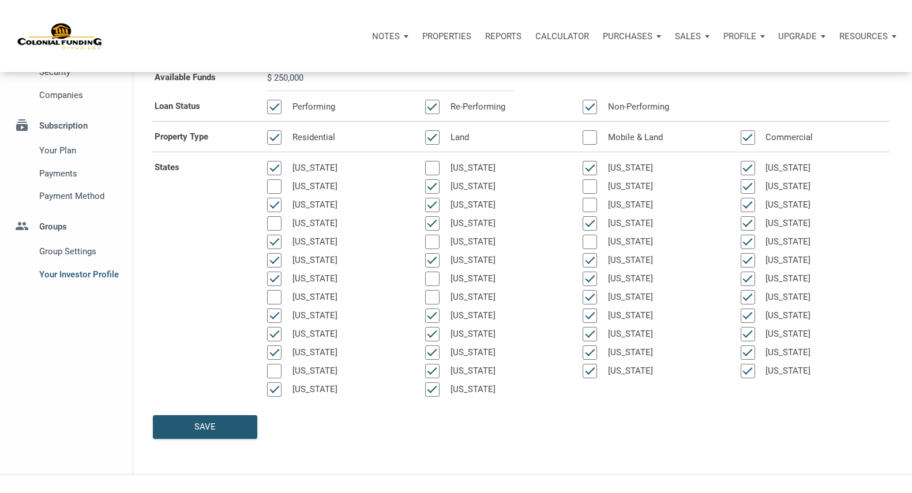
type input "$ 250,000"
click at [746, 194] on div at bounding box center [748, 186] width 14 height 14
select select
type input "$ 250,000"
click at [747, 305] on div at bounding box center [748, 297] width 14 height 14
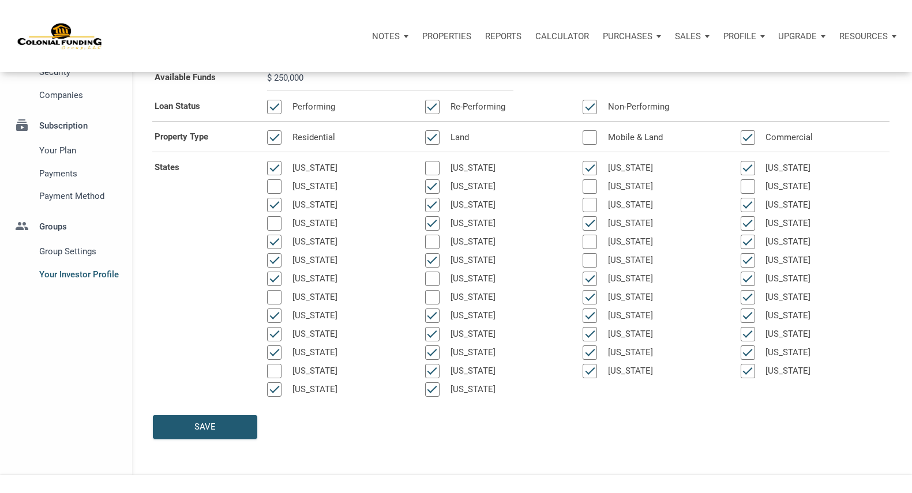
select select
type input "$ 250,000"
click at [209, 434] on div "Save" at bounding box center [204, 426] width 21 height 13
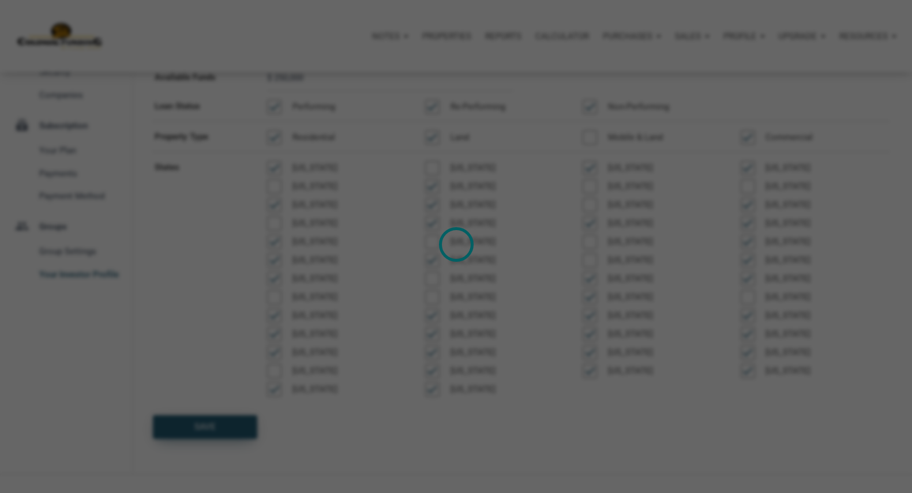
select select
type input "$ 250,000"
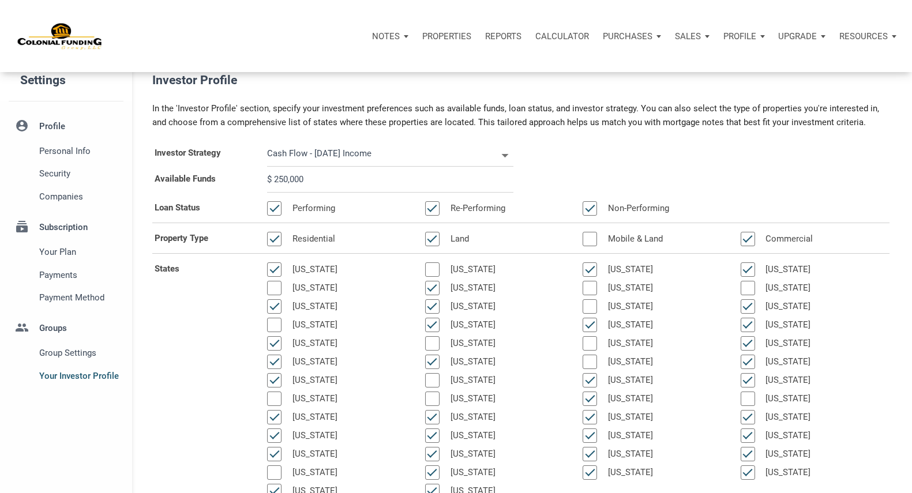
scroll to position [0, 0]
